Goal: Download file/media: Download file/media

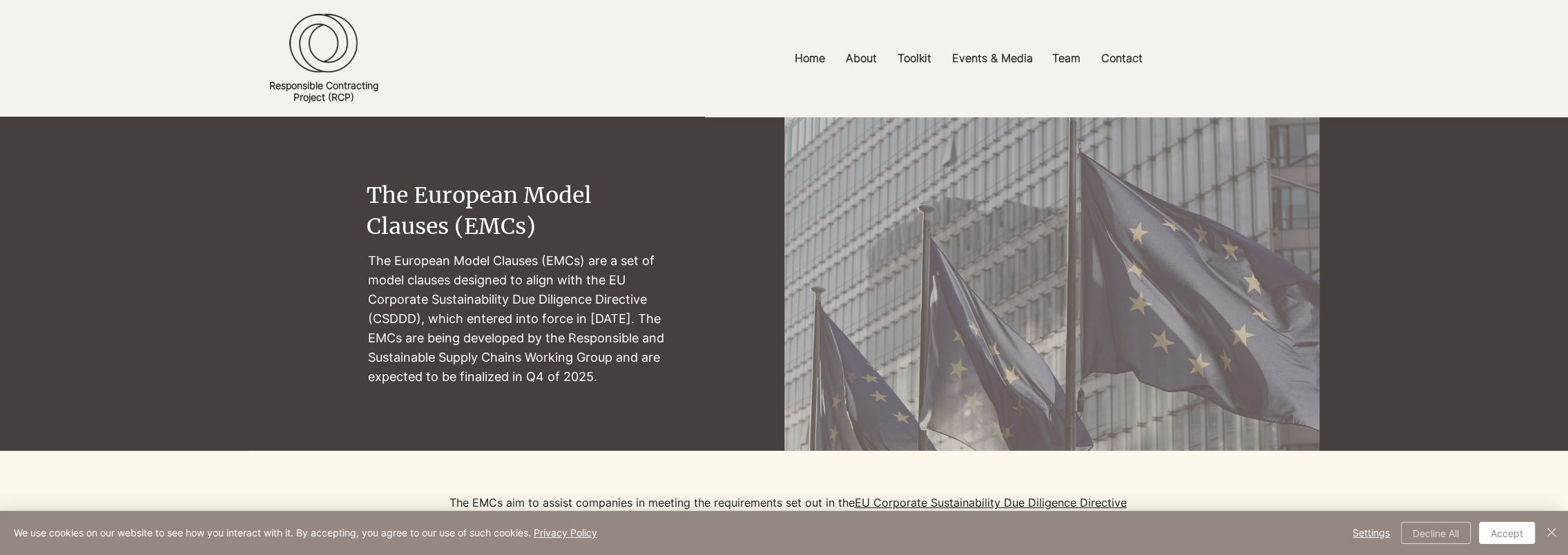
click at [1421, 535] on button "Decline All" at bounding box center [1435, 533] width 70 height 22
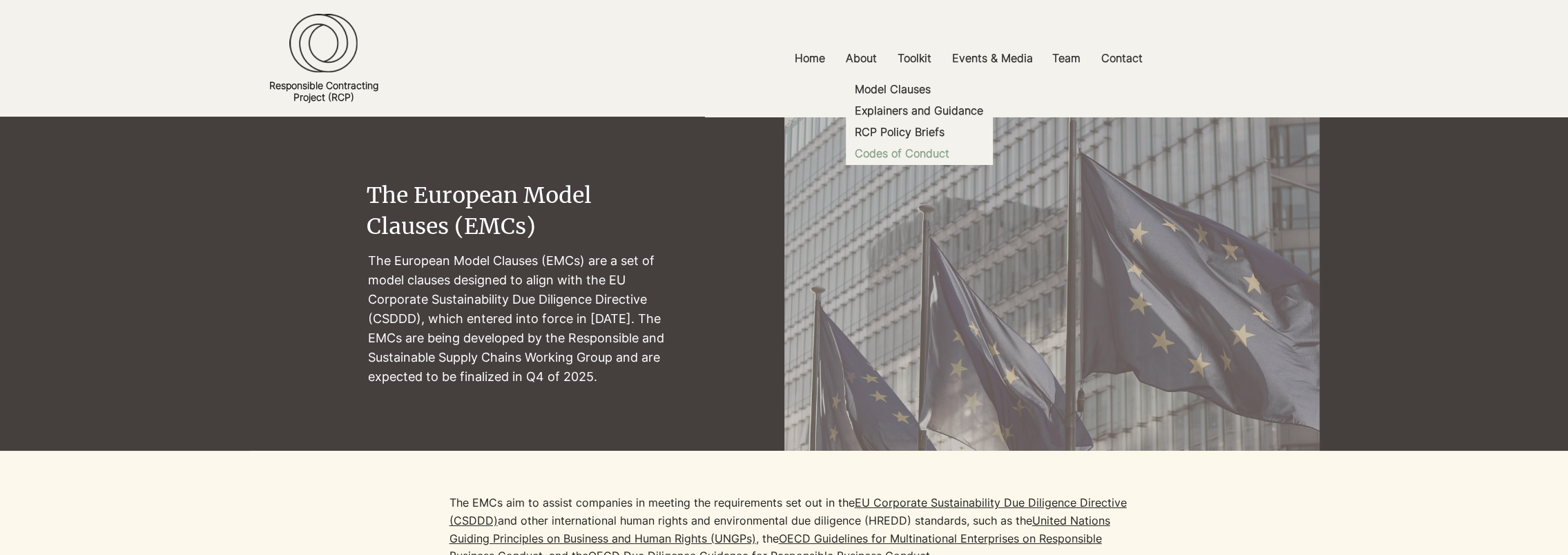
click at [906, 148] on p "Codes of Conduct" at bounding box center [902, 154] width 106 height 22
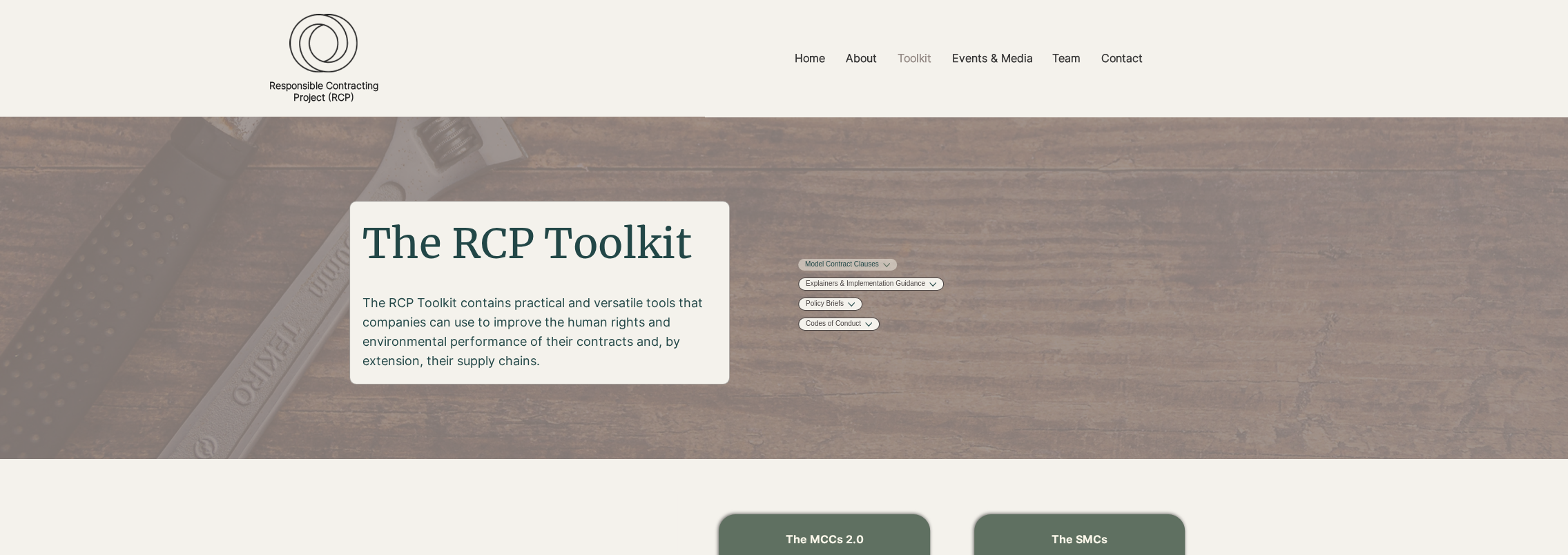
click at [879, 262] on link "Model Contract Clauses" at bounding box center [842, 265] width 74 height 11
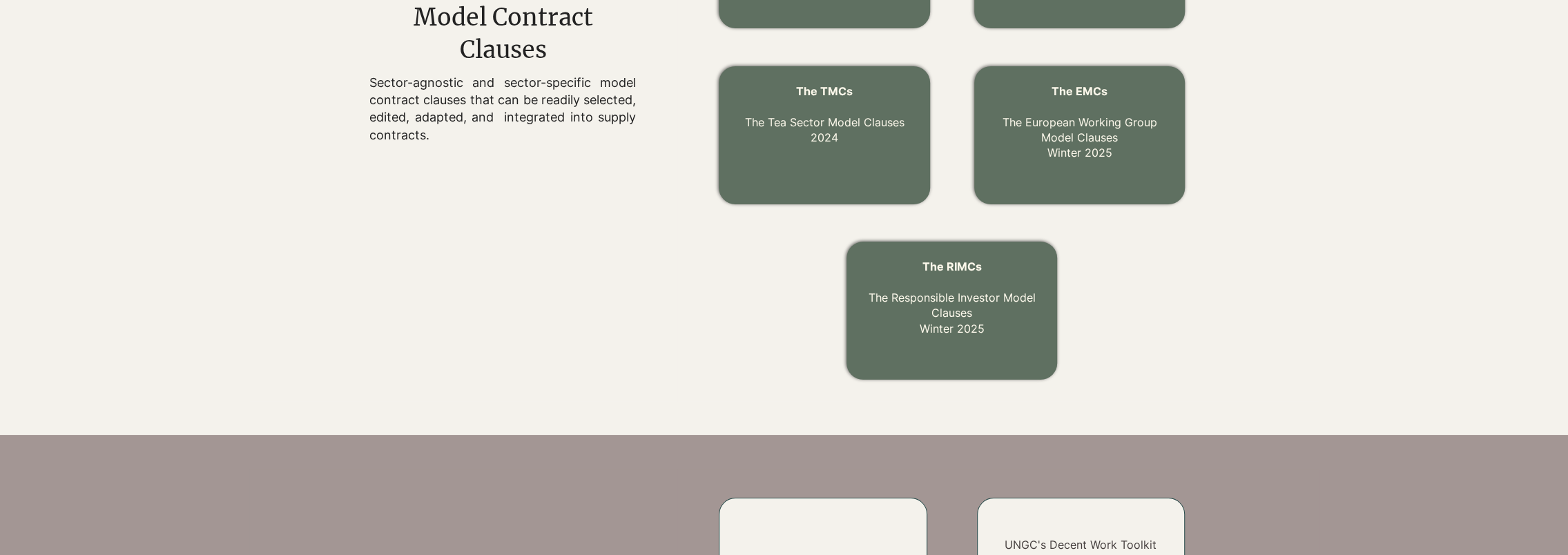
scroll to position [624, 0]
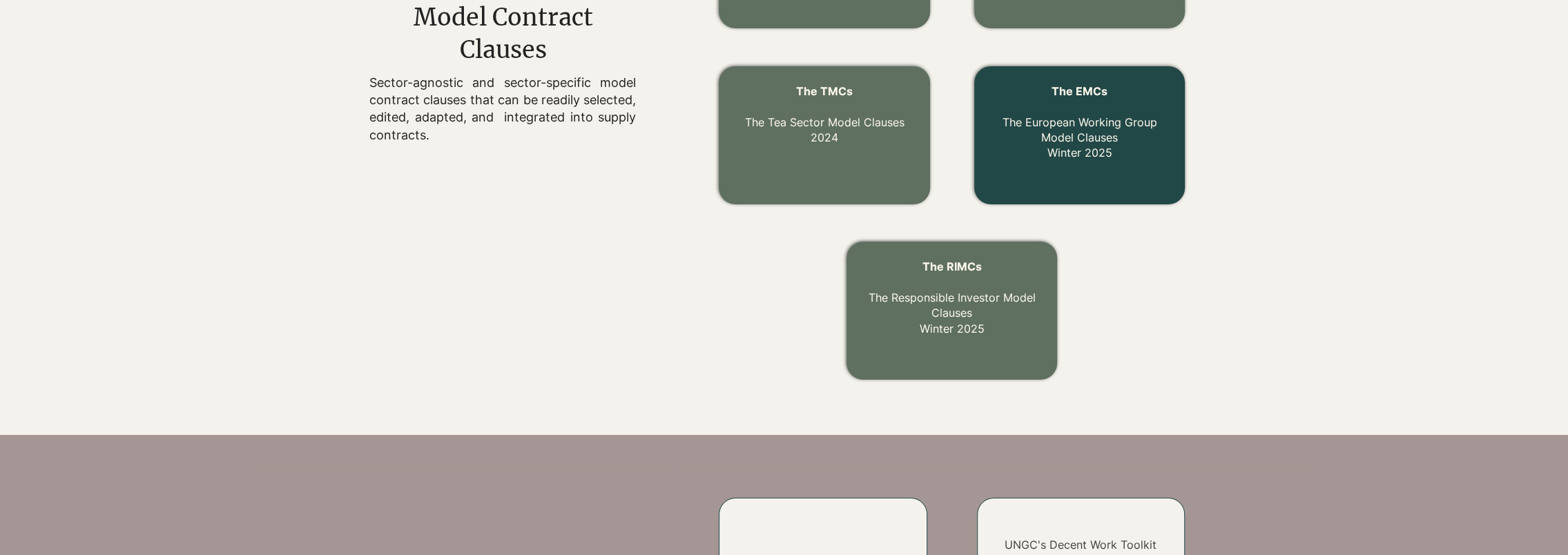
click at [1082, 130] on link "The EMCs The European Working Group Model Clauses Winter 2025" at bounding box center [1080, 122] width 154 height 76
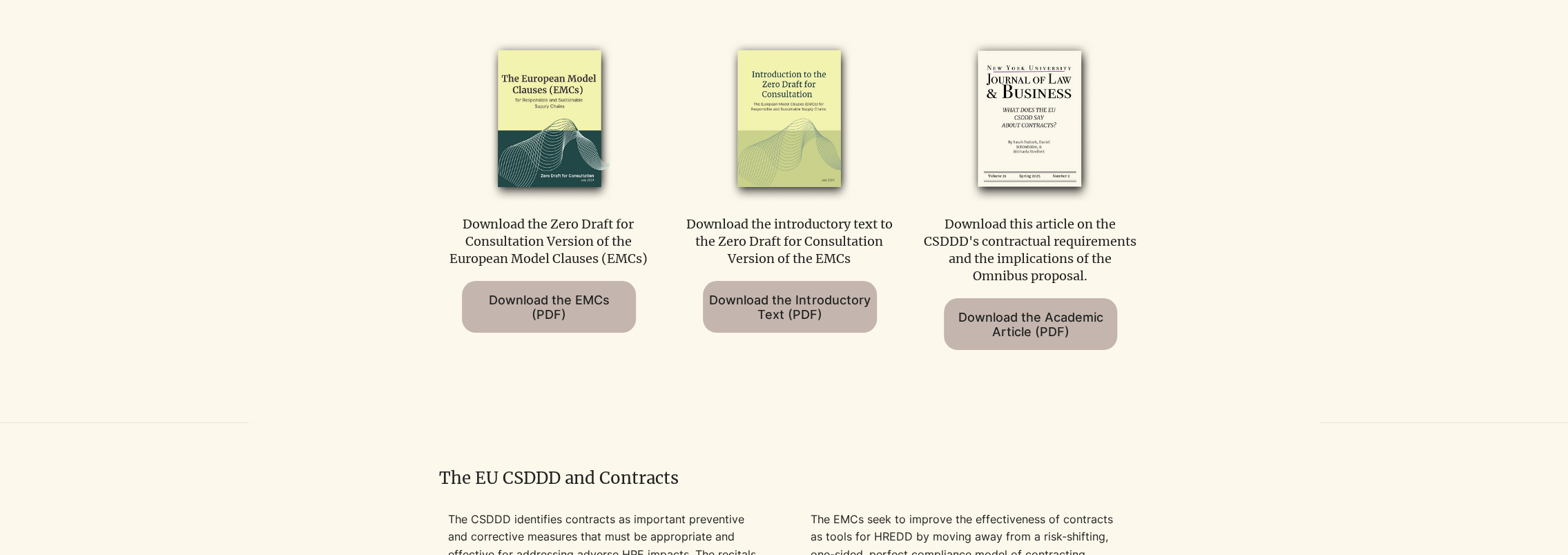
scroll to position [784, 0]
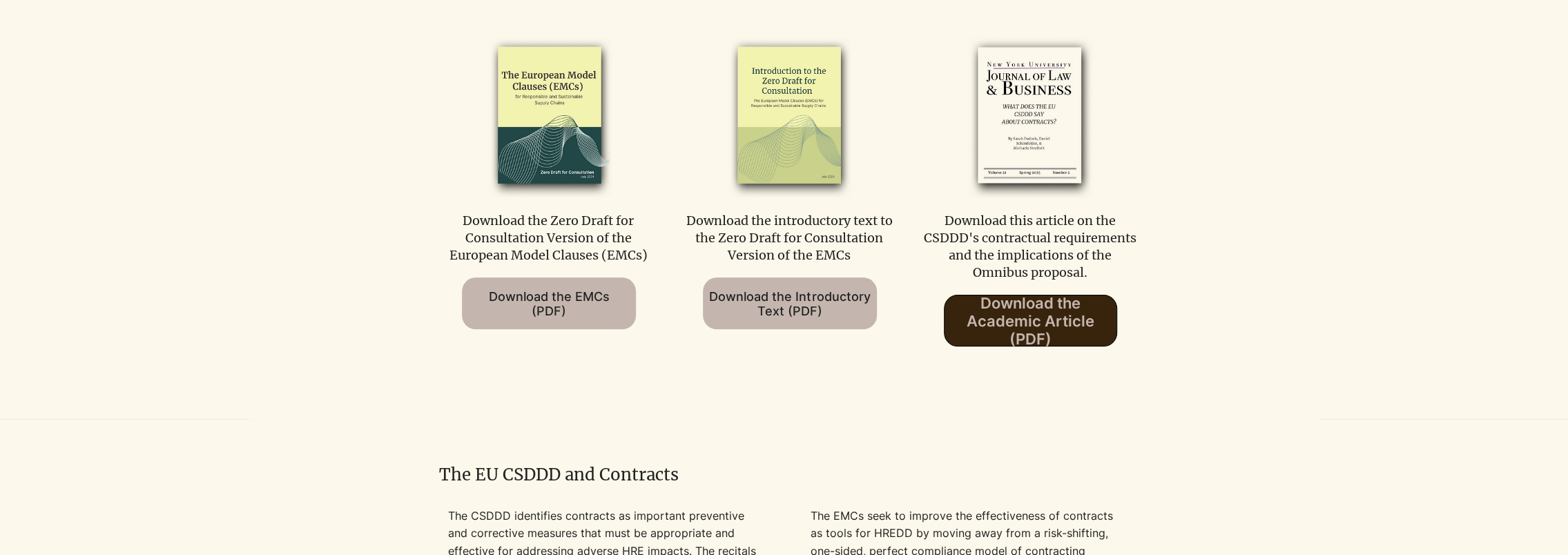
click at [1070, 320] on span "Download the Academic Article (PDF)" at bounding box center [1030, 322] width 172 height 54
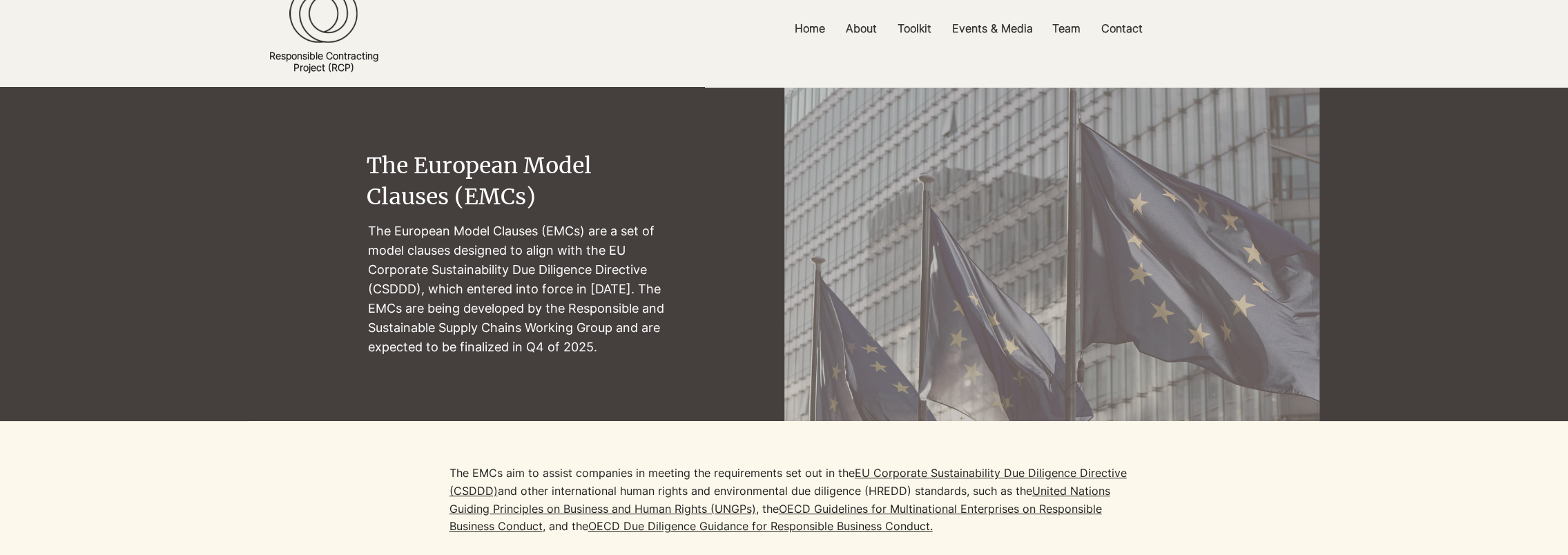
scroll to position [0, 0]
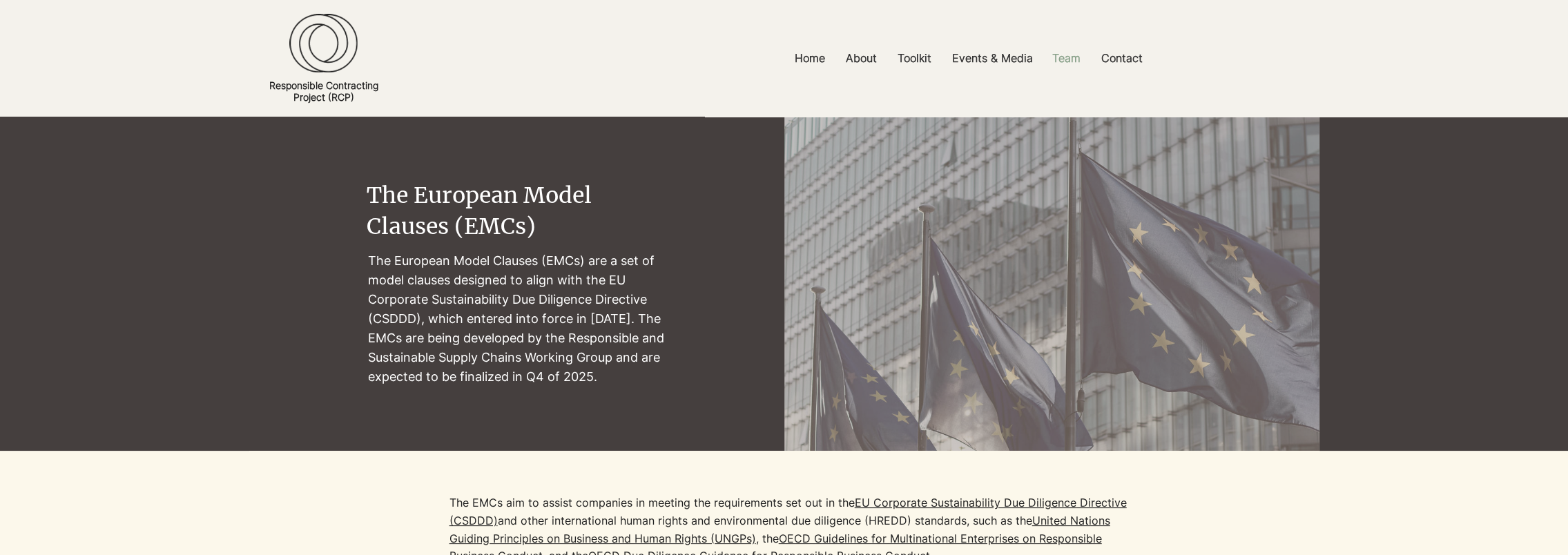
click at [1064, 56] on p "Team" at bounding box center [1065, 58] width 42 height 31
